Goal: Task Accomplishment & Management: Manage account settings

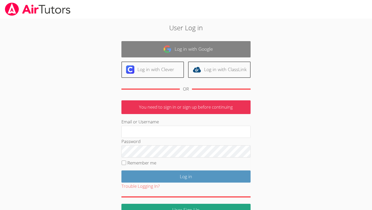
click at [195, 52] on link "Log in with Google" at bounding box center [186, 49] width 129 height 16
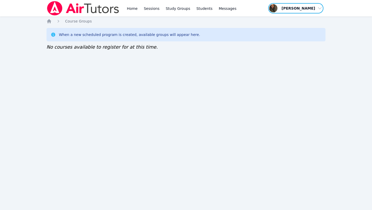
click at [282, 9] on span "button" at bounding box center [296, 8] width 56 height 11
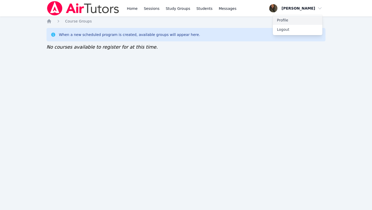
click at [286, 19] on link "Profile" at bounding box center [298, 20] width 50 height 9
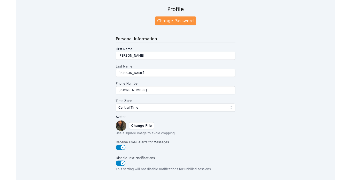
scroll to position [26, 0]
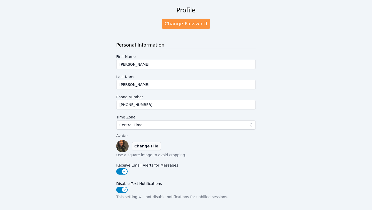
click at [143, 144] on label "Change File" at bounding box center [146, 146] width 29 height 8
click at [0, 0] on input "Change File" at bounding box center [0, 0] width 0 height 0
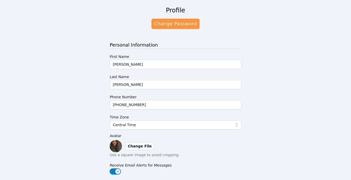
click at [141, 147] on label "Change File" at bounding box center [139, 146] width 29 height 8
click at [0, 0] on input "Change File" at bounding box center [0, 0] width 0 height 0
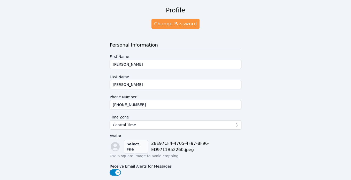
click at [132, 148] on label "Select File" at bounding box center [136, 146] width 24 height 13
click at [0, 0] on input "Select File" at bounding box center [0, 0] width 0 height 0
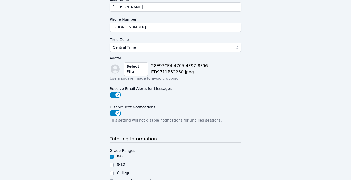
scroll to position [102, 0]
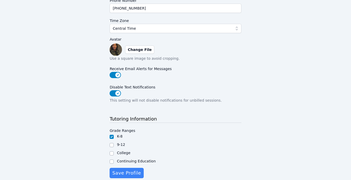
scroll to position [122, 0]
click at [140, 52] on label "Change File" at bounding box center [139, 50] width 29 height 8
click at [0, 0] on input "Change File" at bounding box center [0, 0] width 0 height 0
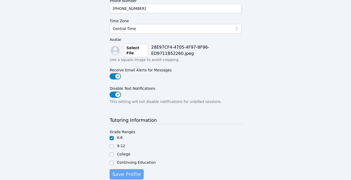
click at [132, 172] on span "Save Profile" at bounding box center [126, 174] width 29 height 7
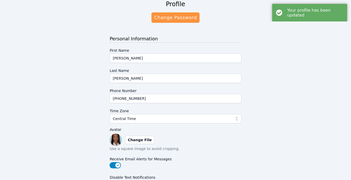
scroll to position [96, 0]
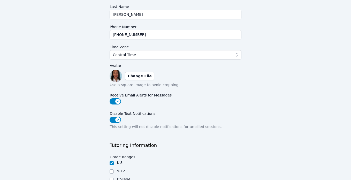
click at [116, 76] on img at bounding box center [116, 76] width 12 height 12
click at [136, 77] on label "Change File" at bounding box center [139, 76] width 29 height 8
click at [0, 0] on input "Change File" at bounding box center [0, 0] width 0 height 0
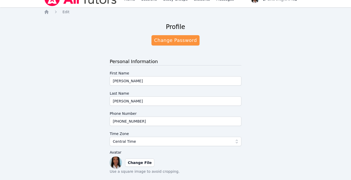
scroll to position [0, 0]
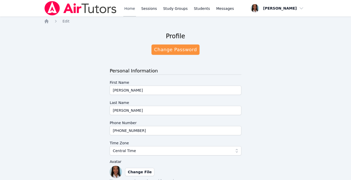
click at [127, 9] on link "Home" at bounding box center [129, 8] width 13 height 17
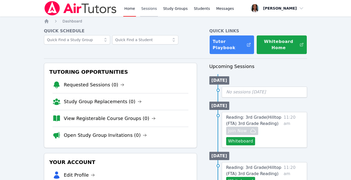
click at [147, 6] on link "Sessions" at bounding box center [149, 8] width 18 height 17
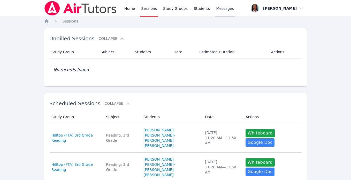
click at [228, 10] on span "Messages" at bounding box center [225, 8] width 18 height 5
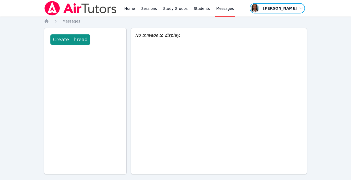
click at [285, 11] on span "button" at bounding box center [277, 8] width 56 height 11
click at [272, 20] on link "Profile" at bounding box center [279, 20] width 50 height 9
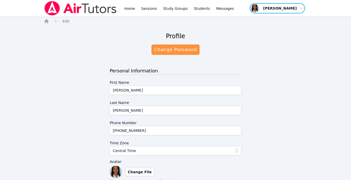
click at [300, 9] on span "button" at bounding box center [277, 8] width 56 height 11
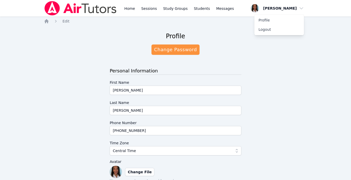
click at [232, 11] on div "Home Sessions Study Groups Students Messages Open user menu Ayanna Adams Profil…" at bounding box center [175, 8] width 263 height 17
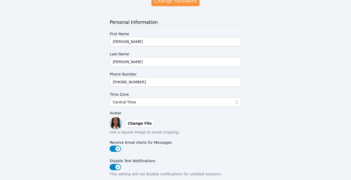
scroll to position [49, 0]
click at [116, 125] on img at bounding box center [116, 123] width 12 height 12
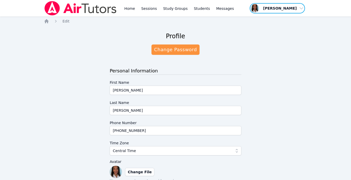
click at [265, 7] on span "button" at bounding box center [277, 8] width 56 height 11
click at [301, 7] on span "button" at bounding box center [277, 8] width 56 height 11
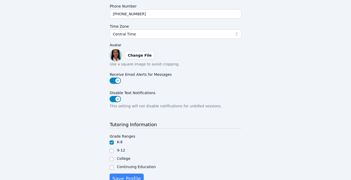
scroll to position [141, 0]
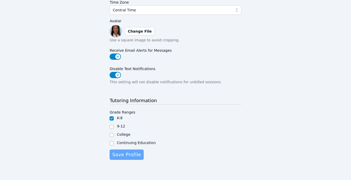
click at [120, 152] on span "Save Profile" at bounding box center [126, 154] width 29 height 7
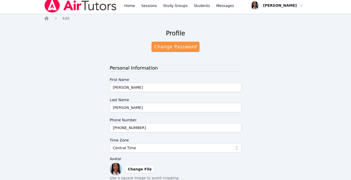
scroll to position [3, 0]
click at [126, 4] on link "Home" at bounding box center [129, 5] width 13 height 17
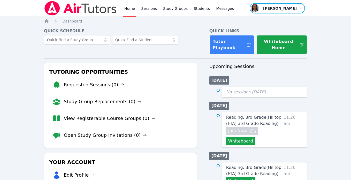
click at [274, 8] on span "button" at bounding box center [277, 8] width 56 height 11
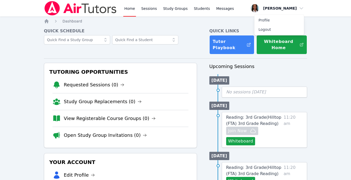
click at [208, 16] on div "Home Sessions Study Groups Students Messages" at bounding box center [179, 8] width 112 height 17
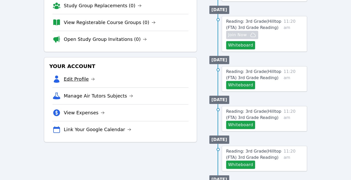
click at [70, 82] on link "Edit Profile" at bounding box center [79, 78] width 31 height 7
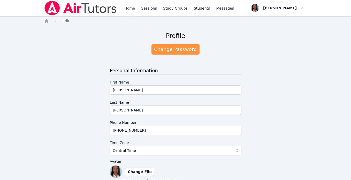
click at [131, 8] on link "Home" at bounding box center [129, 8] width 13 height 17
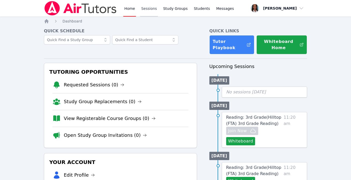
click at [148, 9] on link "Sessions" at bounding box center [149, 8] width 18 height 17
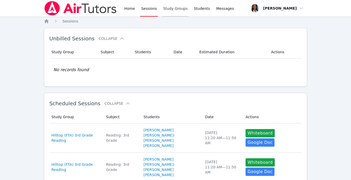
click at [173, 11] on link "Study Groups" at bounding box center [175, 8] width 27 height 17
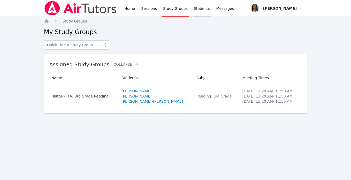
click at [196, 8] on link "Students" at bounding box center [202, 8] width 18 height 17
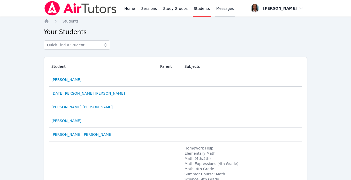
click at [218, 9] on span "Messages" at bounding box center [225, 8] width 18 height 5
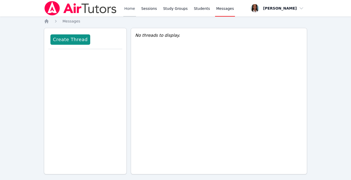
click at [131, 7] on link "Home" at bounding box center [129, 8] width 13 height 17
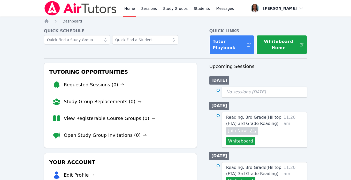
click at [71, 20] on span "Dashboard" at bounding box center [73, 21] width 20 height 4
click at [47, 22] on icon "Breadcrumb" at bounding box center [46, 21] width 4 height 4
click at [263, 8] on span "button" at bounding box center [277, 8] width 56 height 11
click at [271, 19] on link "Profile" at bounding box center [279, 20] width 50 height 9
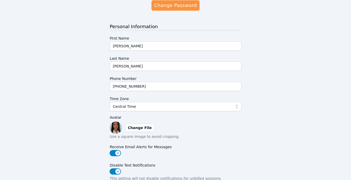
scroll to position [45, 0]
click at [189, 126] on div "Change File" at bounding box center [176, 127] width 132 height 12
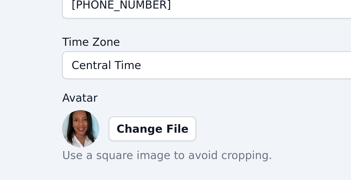
scroll to position [44, 0]
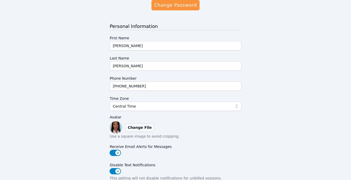
click at [132, 129] on label "Change File" at bounding box center [139, 127] width 29 height 8
click at [0, 0] on input "Change File" at bounding box center [0, 0] width 0 height 0
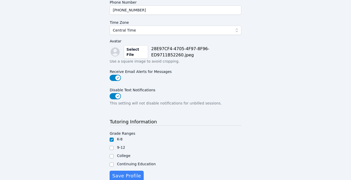
scroll to position [142, 0]
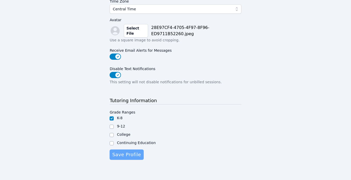
click at [117, 150] on button "Save Profile" at bounding box center [127, 154] width 34 height 10
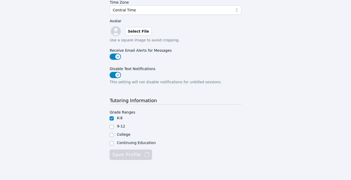
scroll to position [0, 0]
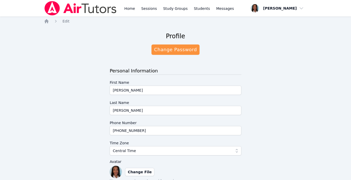
click at [266, 89] on div "Profile Change Password Personal Information First Name [PERSON_NAME] Last Name…" at bounding box center [175, 169] width 263 height 283
click at [130, 7] on link "Home" at bounding box center [129, 8] width 13 height 17
